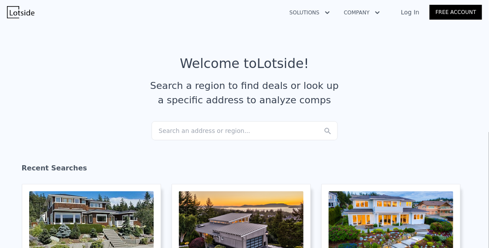
click at [197, 130] on div "Search an address or region..." at bounding box center [245, 130] width 186 height 19
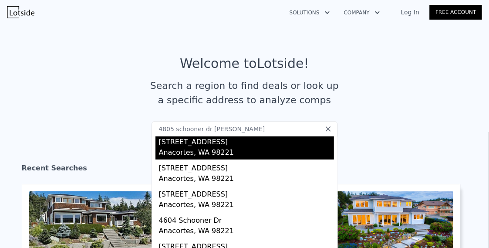
scroll to position [42, 0]
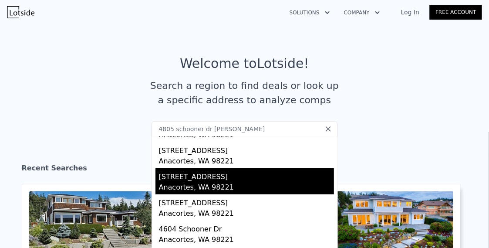
type input "4805 schooner dr [PERSON_NAME]"
click at [207, 180] on div "[STREET_ADDRESS]" at bounding box center [246, 175] width 175 height 14
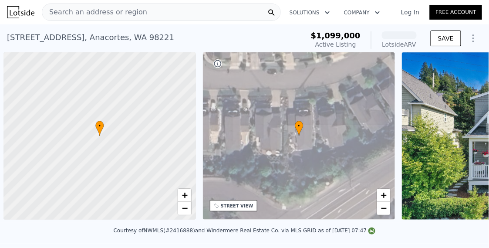
scroll to position [0, 3]
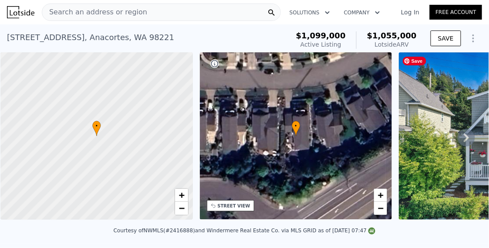
click at [464, 141] on icon at bounding box center [466, 137] width 5 height 9
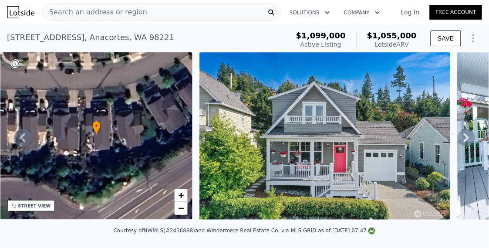
click at [464, 141] on icon at bounding box center [466, 137] width 5 height 9
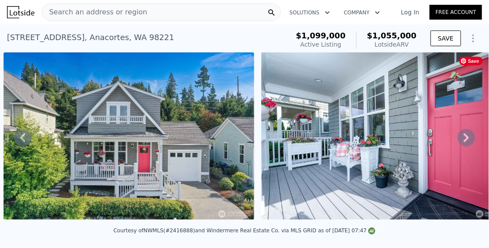
click at [464, 141] on icon at bounding box center [466, 137] width 5 height 9
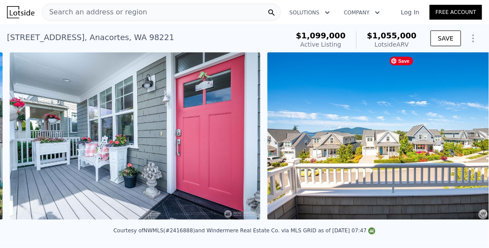
scroll to position [0, 656]
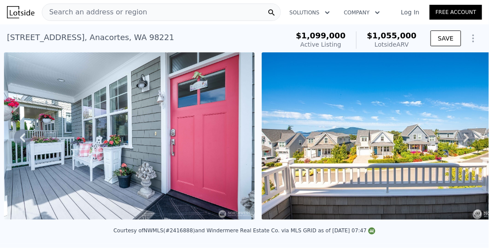
click at [113, 12] on span "Search an address or region" at bounding box center [94, 12] width 105 height 10
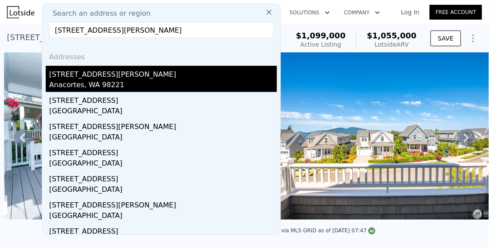
type input "[STREET_ADDRESS][PERSON_NAME]"
click at [68, 74] on div "[STREET_ADDRESS][PERSON_NAME]" at bounding box center [163, 73] width 228 height 14
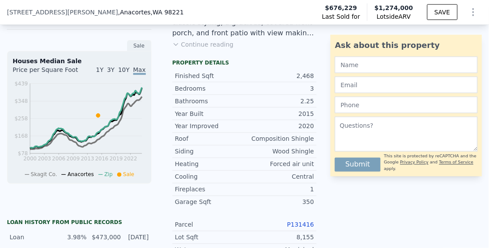
scroll to position [225, 0]
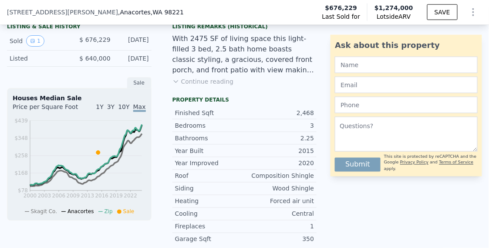
click at [176, 85] on icon at bounding box center [176, 81] width 7 height 7
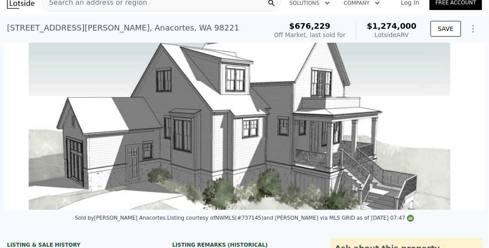
scroll to position [6, 0]
